Goal: Navigation & Orientation: Go to known website

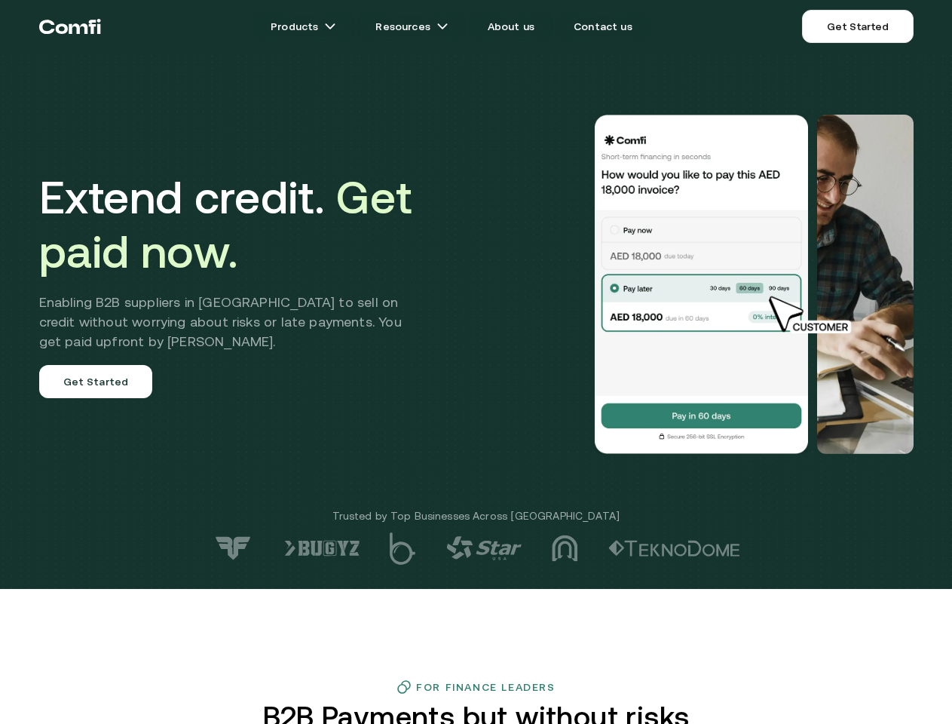
click at [476, 362] on div at bounding box center [678, 284] width 471 height 339
